Goal: Information Seeking & Learning: Find specific fact

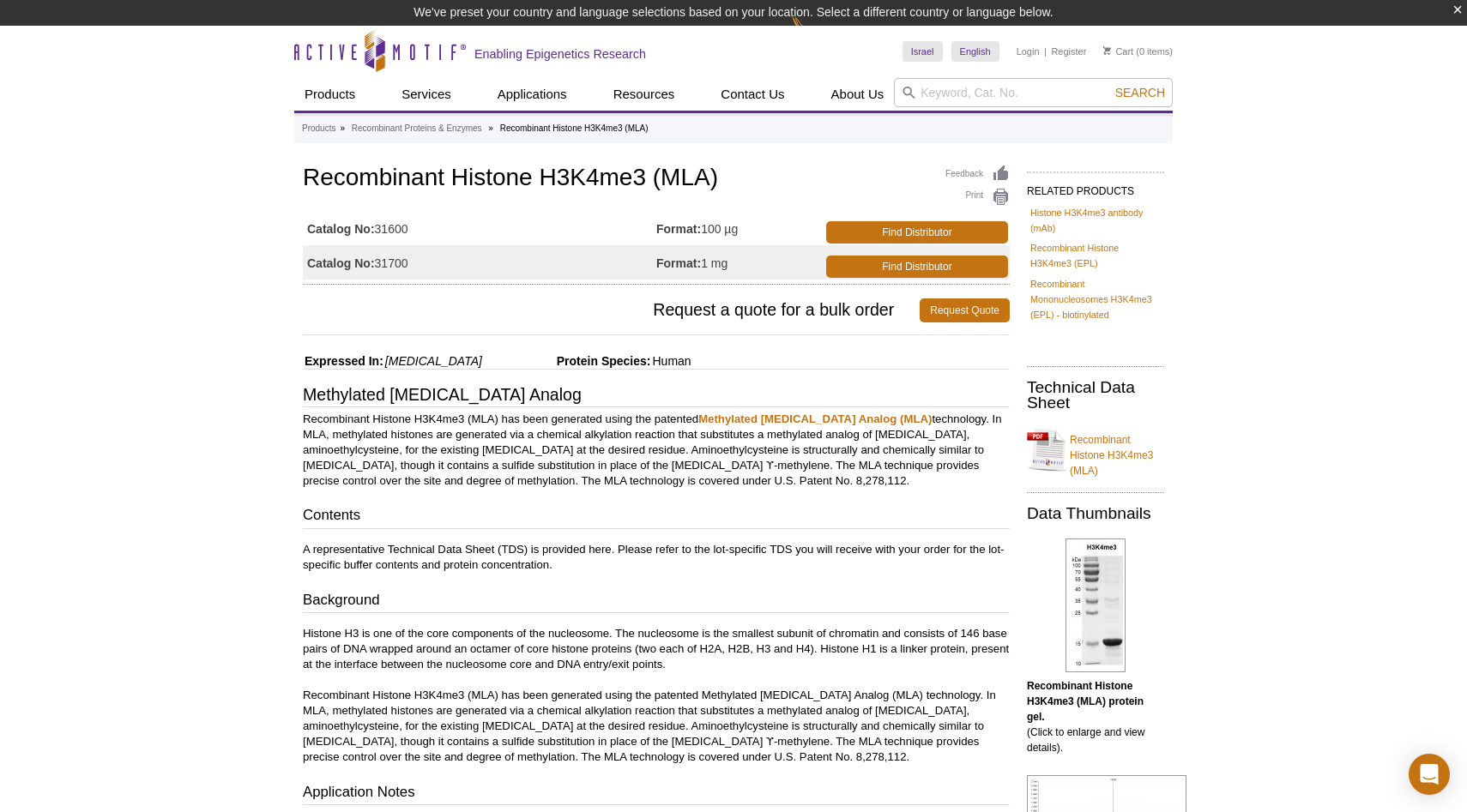
click at [487, 197] on div "Feedback Print Recombinant Histone H3K4me3 (MLA) Catalog No: 31600 Format: 100 …" at bounding box center [655, 223] width 707 height 123
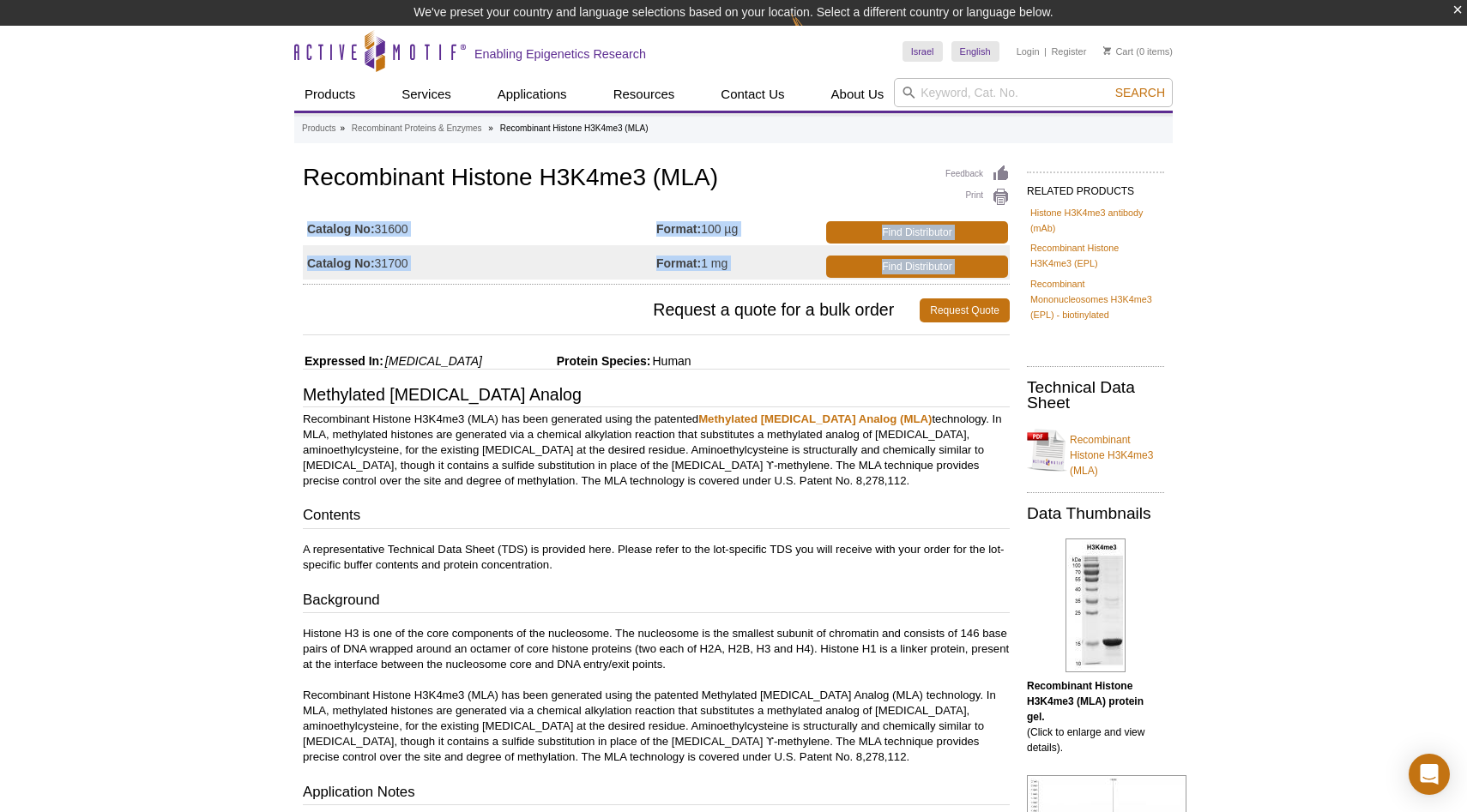
click at [487, 197] on div "Feedback Print Recombinant Histone H3K4me3 (MLA) Catalog No: 31600 Format: 100 …" at bounding box center [655, 223] width 707 height 123
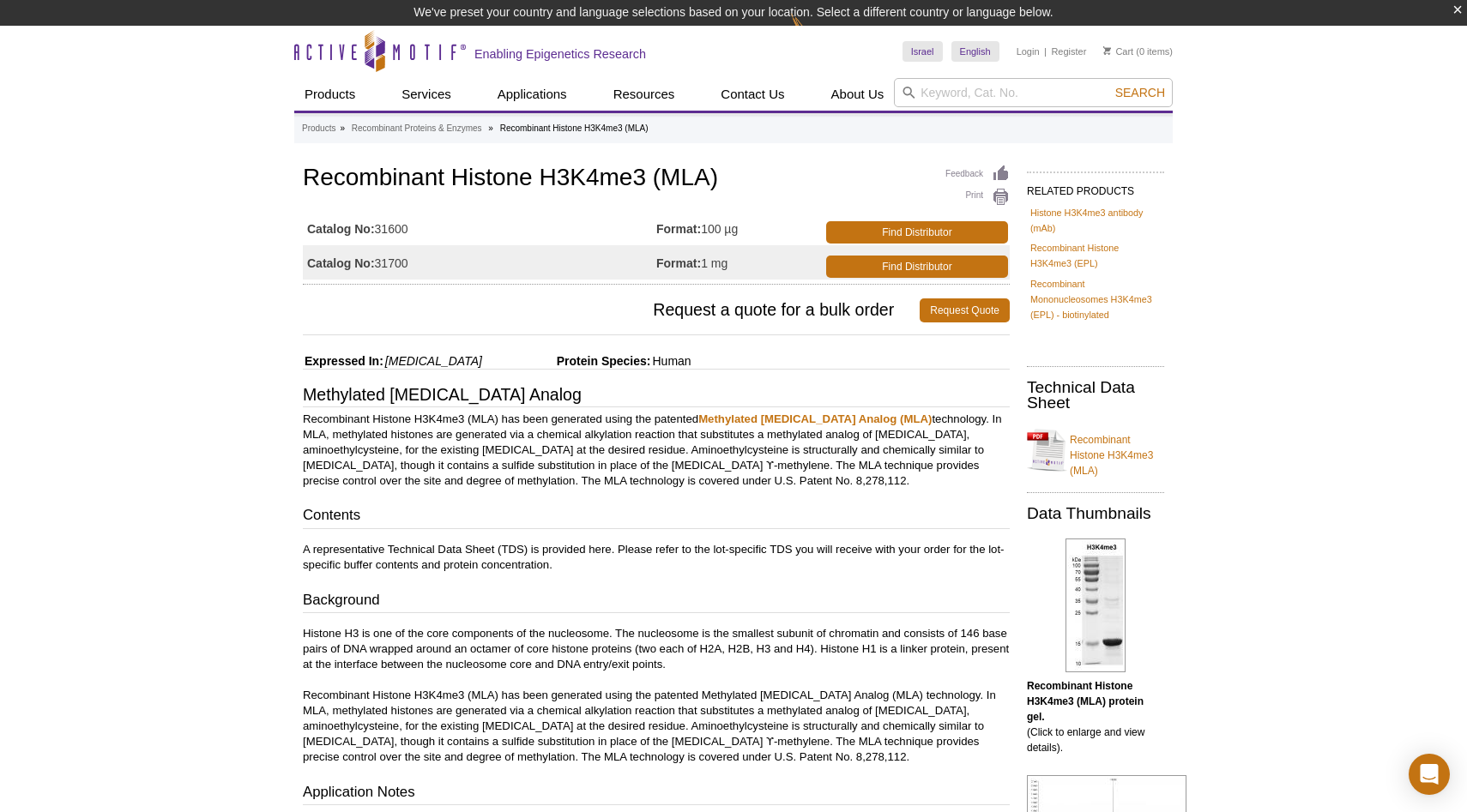
click at [528, 162] on div "Feedback Print Recombinant Histone H3K4me3 (MLA) Catalog No: 31600 Format: 100 …" at bounding box center [655, 223] width 707 height 123
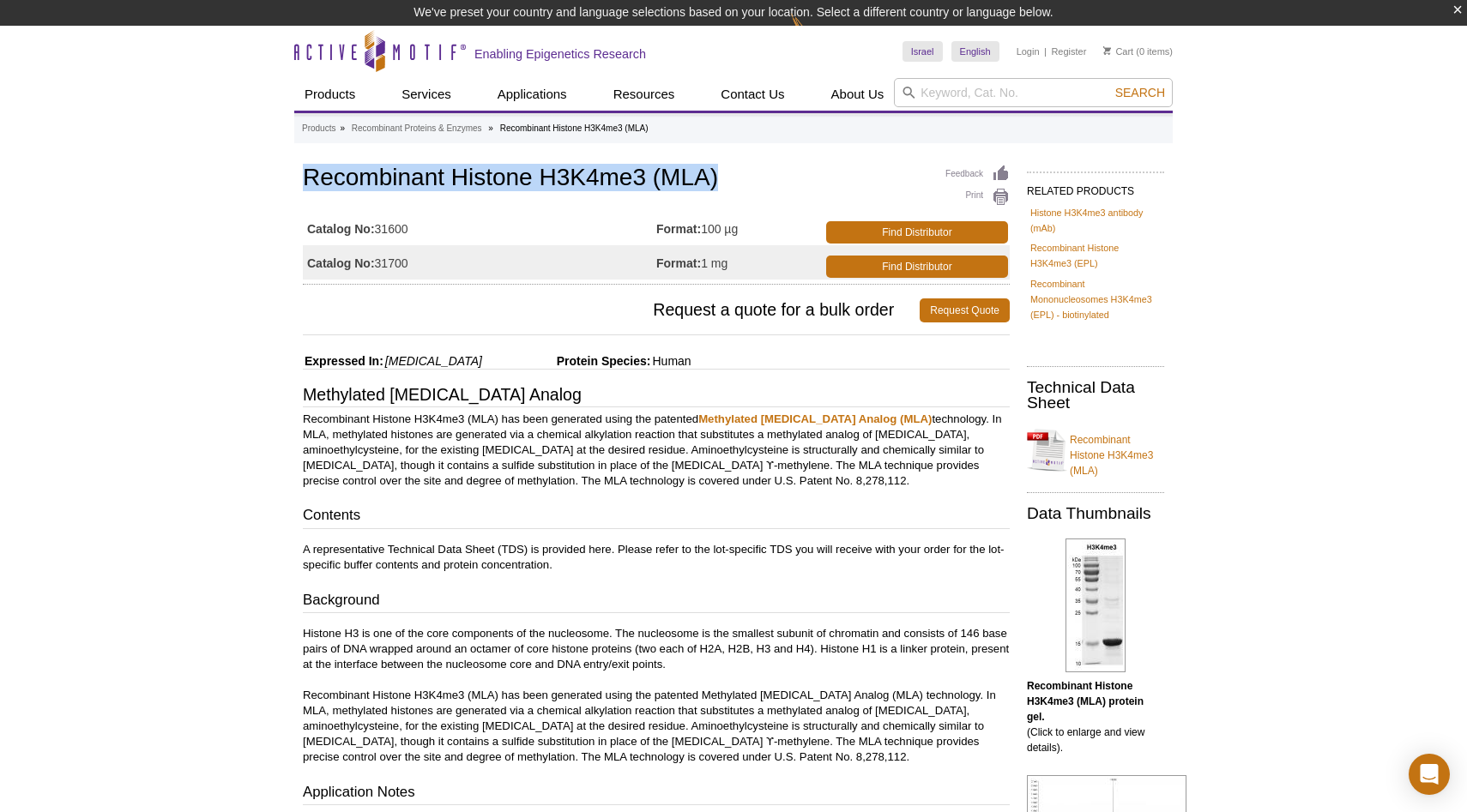
click at [528, 162] on div "Feedback Print Recombinant Histone H3K4me3 (MLA) Catalog No: 31600 Format: 100 …" at bounding box center [655, 223] width 707 height 123
copy h1 "Recombinant Histone H3K4me3 (MLA)"
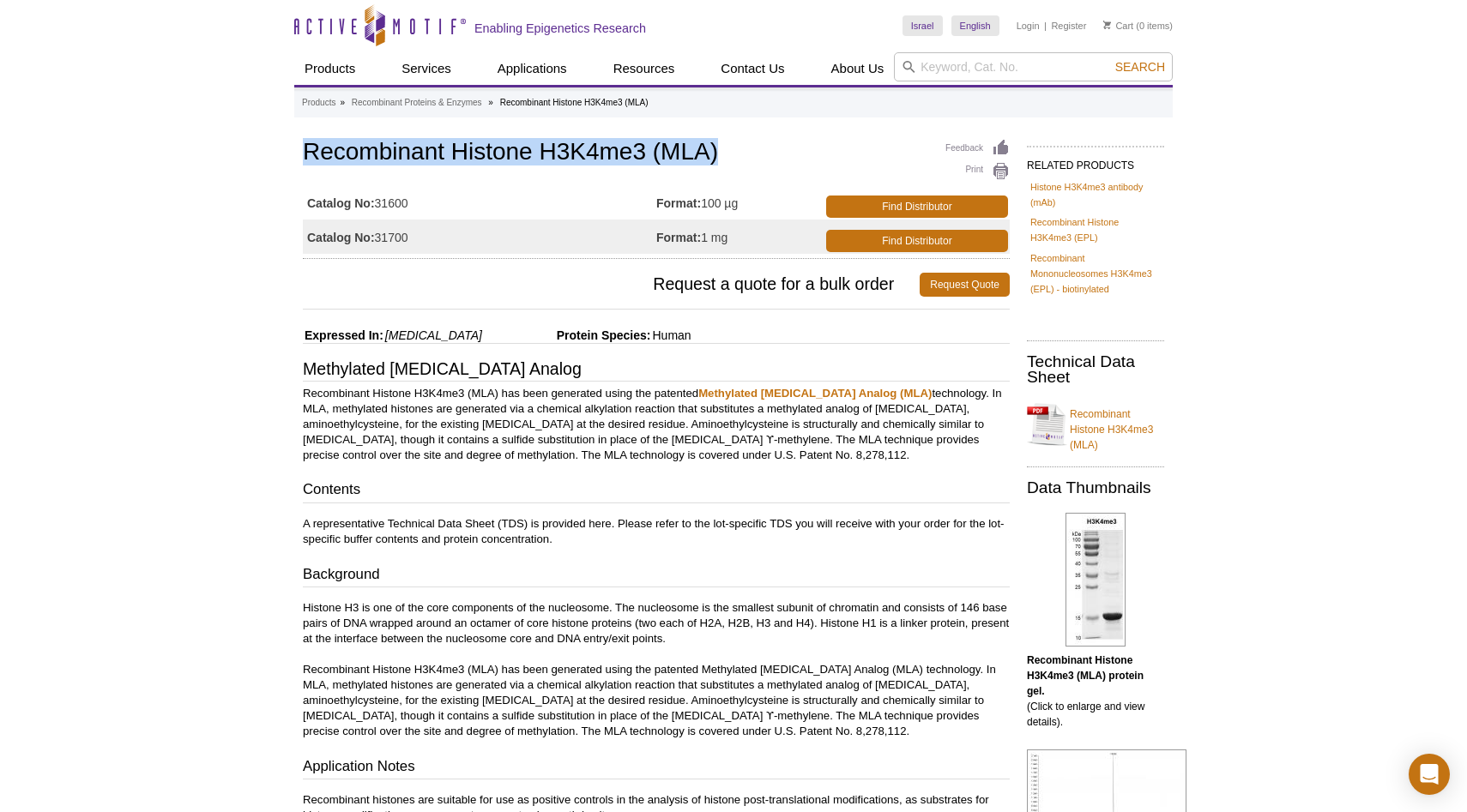
copy h1 "Recombinant Histone H3K4me3 (MLA)"
click at [545, 159] on h1 "Recombinant Histone H3K4me3 (MLA)" at bounding box center [655, 153] width 707 height 29
